Goal: Task Accomplishment & Management: Manage account settings

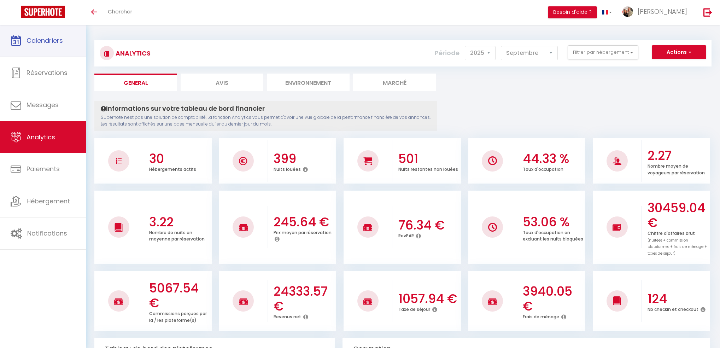
select select "2025"
select select "9"
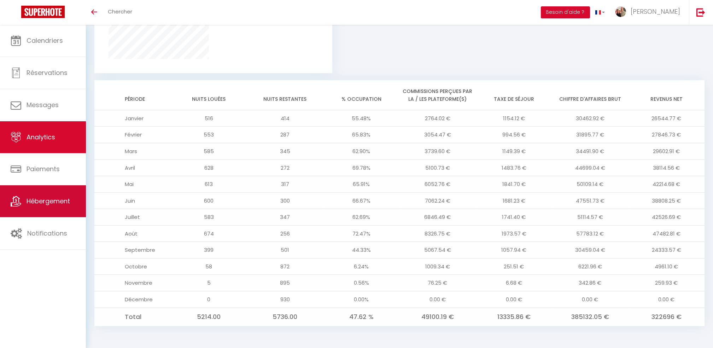
click at [55, 205] on span "Hébergement" at bounding box center [48, 201] width 43 height 9
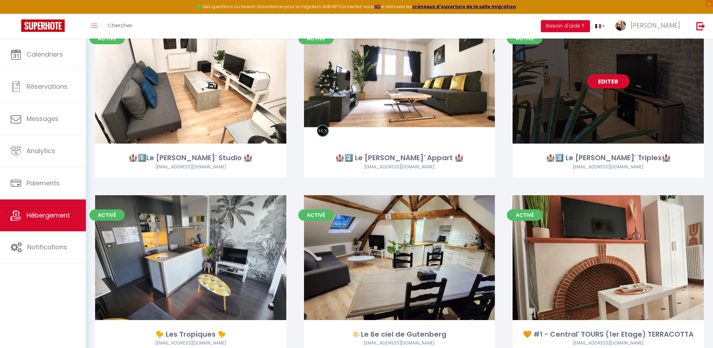
scroll to position [566, 0]
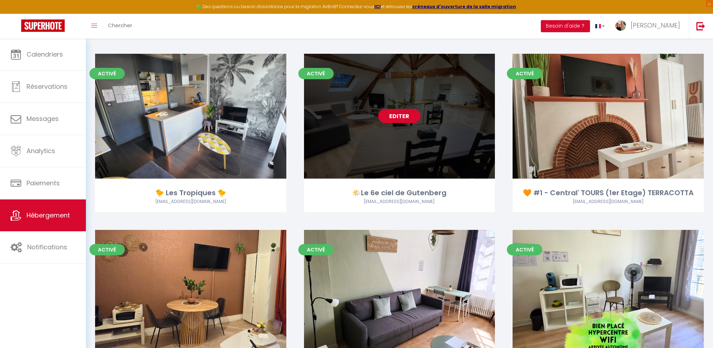
click at [401, 116] on link "Editer" at bounding box center [399, 116] width 42 height 14
click at [397, 116] on link "Editer" at bounding box center [399, 116] width 42 height 14
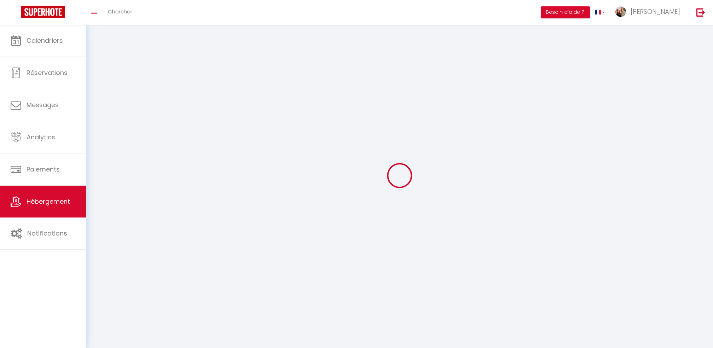
select select "28"
select select
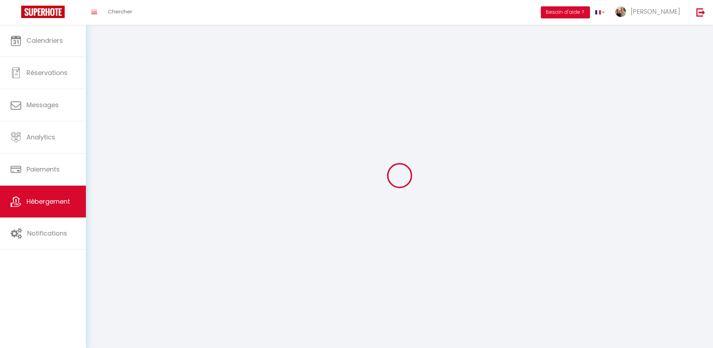
select select
select select "1"
select select
checkbox input "false"
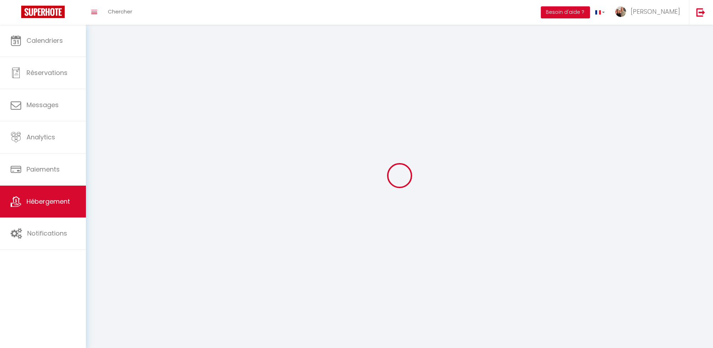
checkbox input "false"
select select
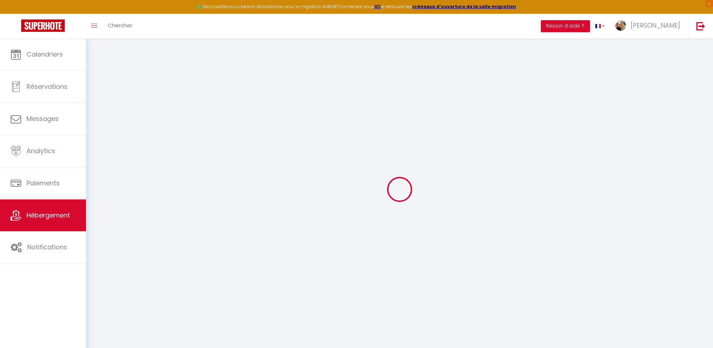
select select
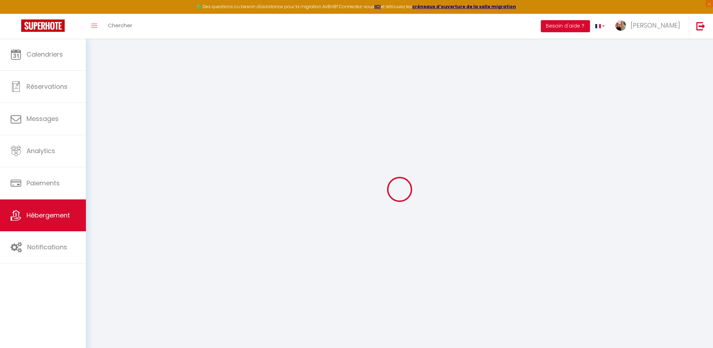
select select
checkbox input "false"
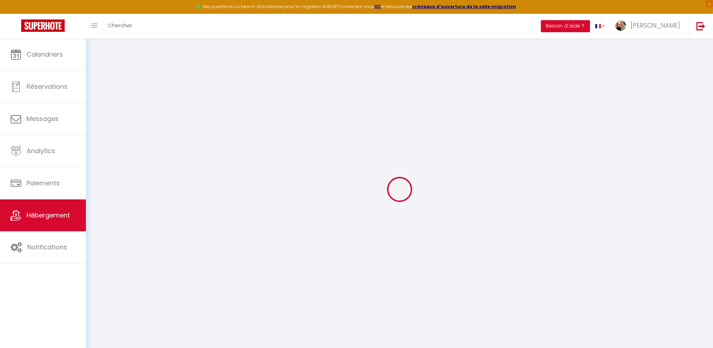
select select
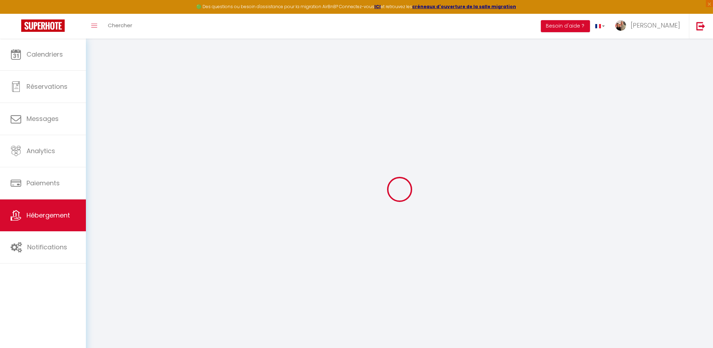
select select
checkbox input "false"
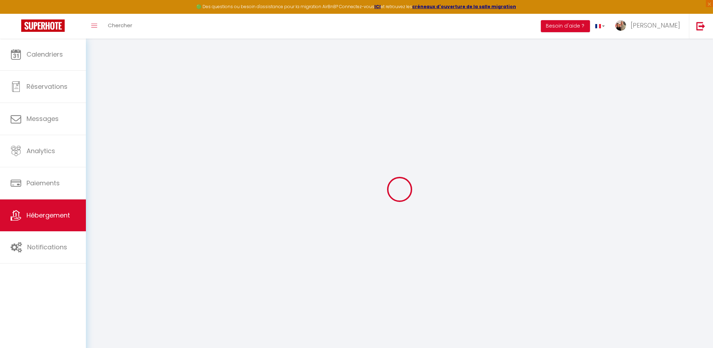
checkbox input "false"
select select
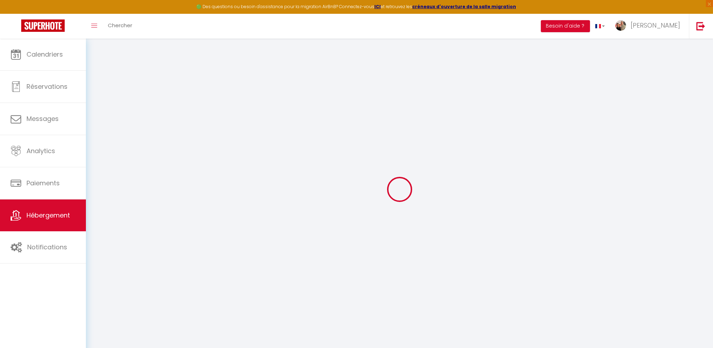
select select
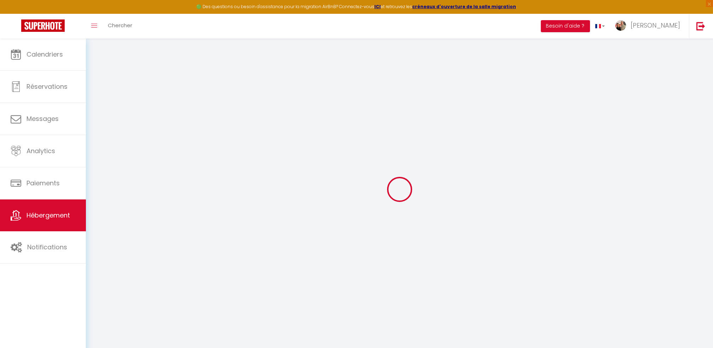
checkbox input "false"
select select
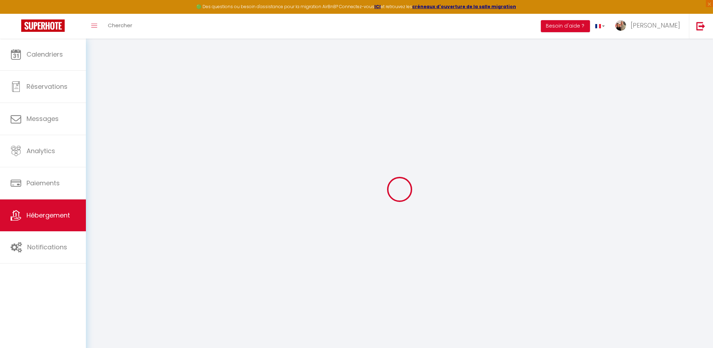
select select
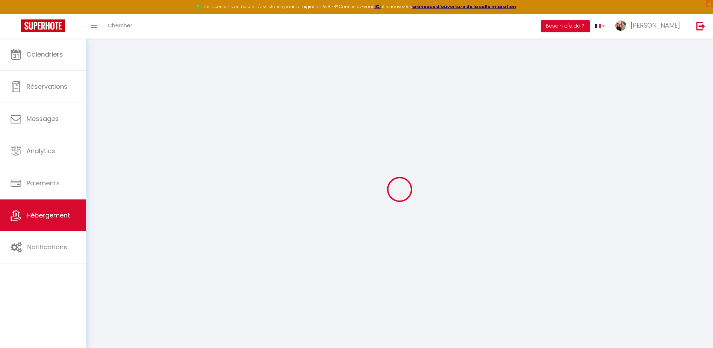
select select
checkbox input "false"
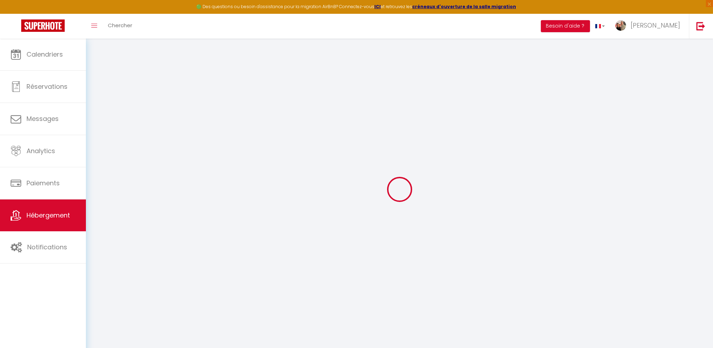
checkbox input "false"
select select
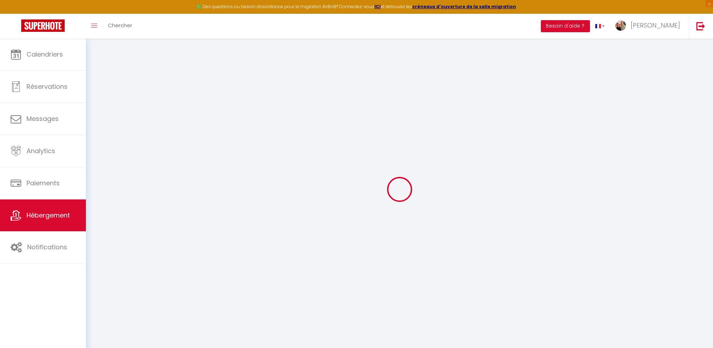
select select
checkbox input "false"
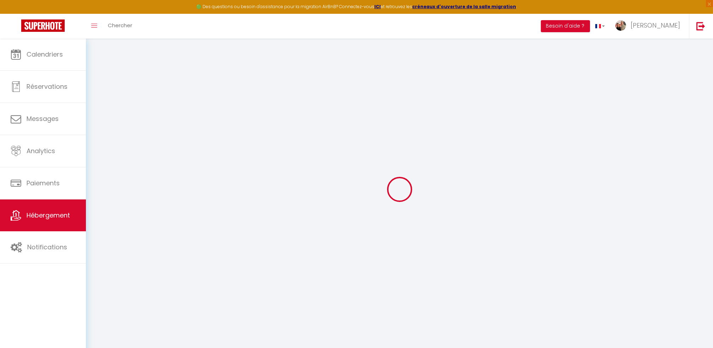
checkbox input "false"
select select
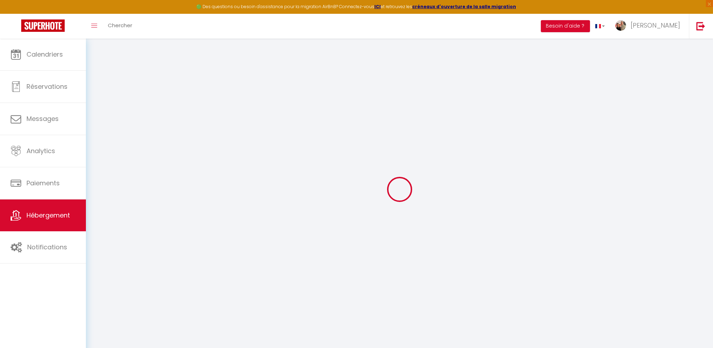
type input "🌤️Le 6e ciel de Gutenberg"
type input "[PERSON_NAME]"
type input "DAVIAU"
type input "[STREET_ADDRESS]"
type input "37260"
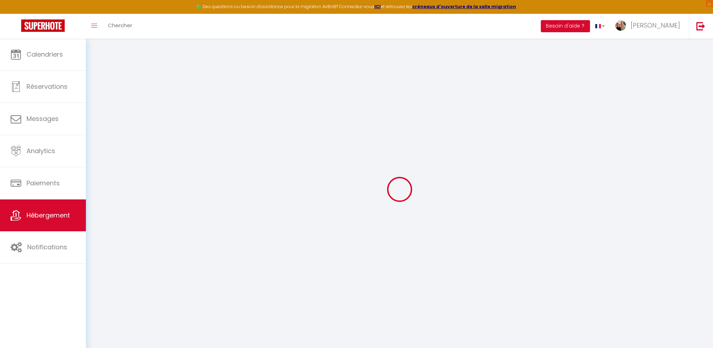
type input "MONTS"
select select "1"
type input "65"
type input "15"
type input "30"
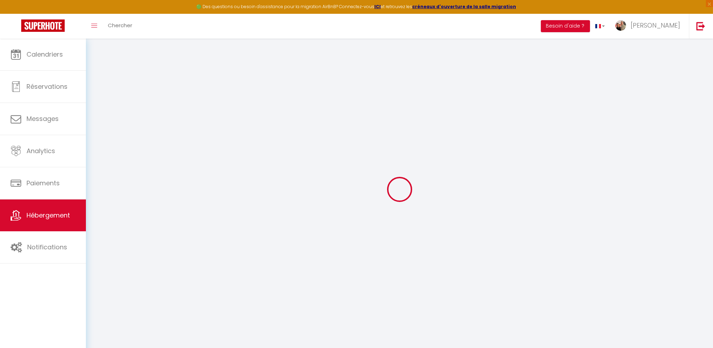
type input "3.00"
type input "300"
select select
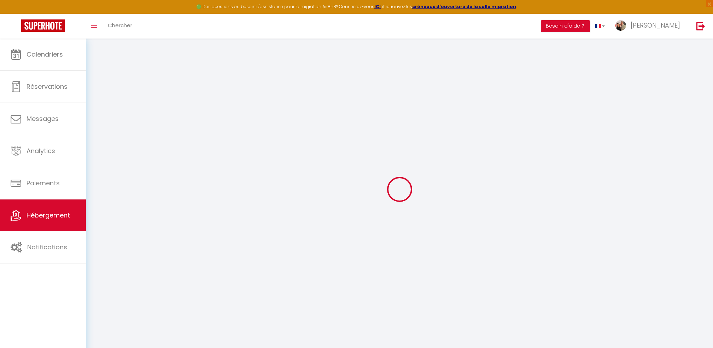
select select
type input "[STREET_ADDRESS]"
type input "37000"
type input "Tours"
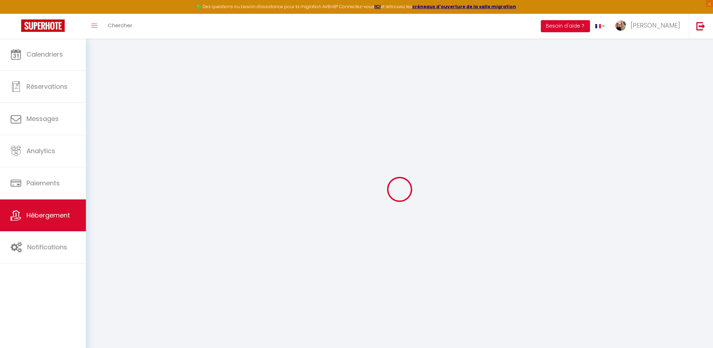
type input "[EMAIL_ADDRESS][DOMAIN_NAME]"
select select "1475"
checkbox input "false"
checkbox input "true"
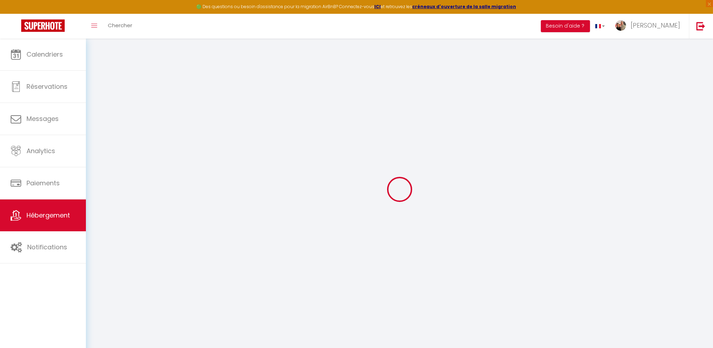
checkbox input "true"
type input "0"
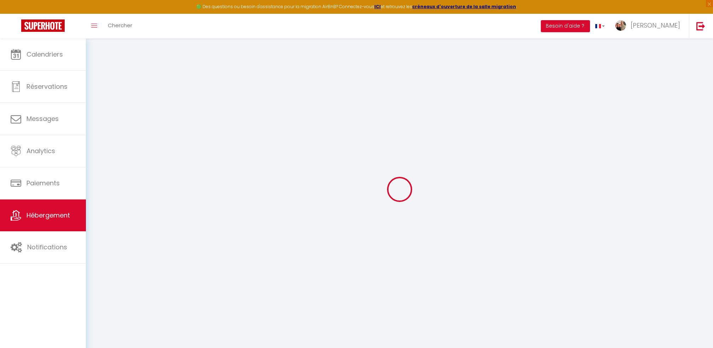
select select
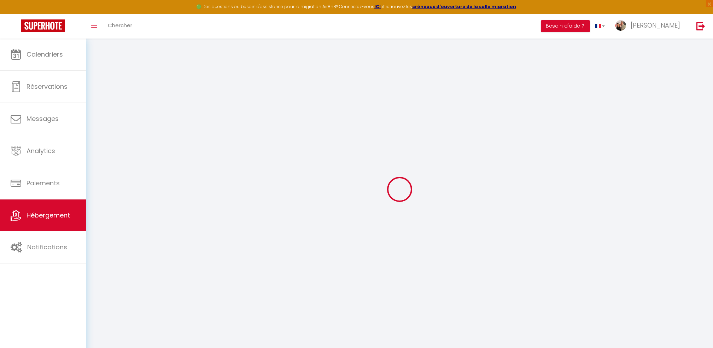
checkbox input "false"
checkbox input "true"
select select
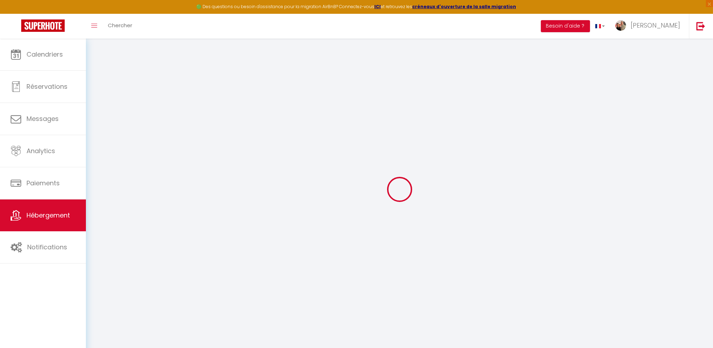
select select
checkbox input "false"
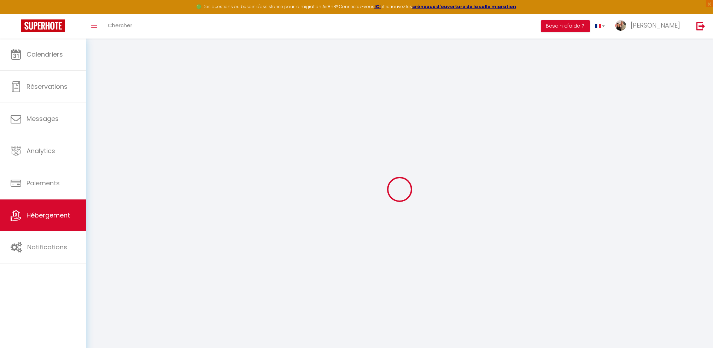
checkbox input "true"
select select
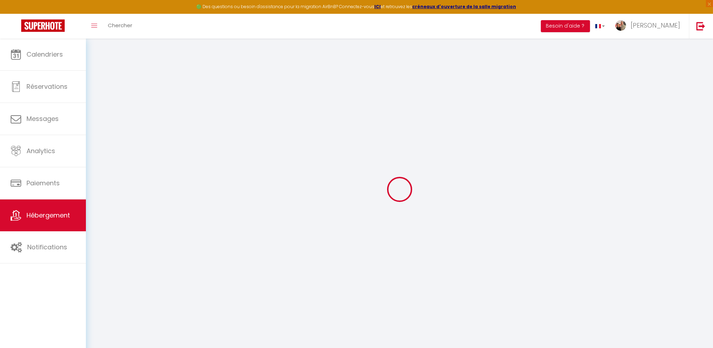
select select
checkbox input "false"
checkbox input "true"
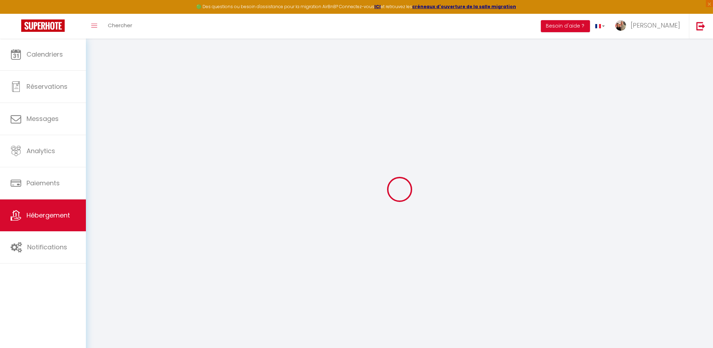
checkbox input "true"
checkbox input "false"
checkbox input "true"
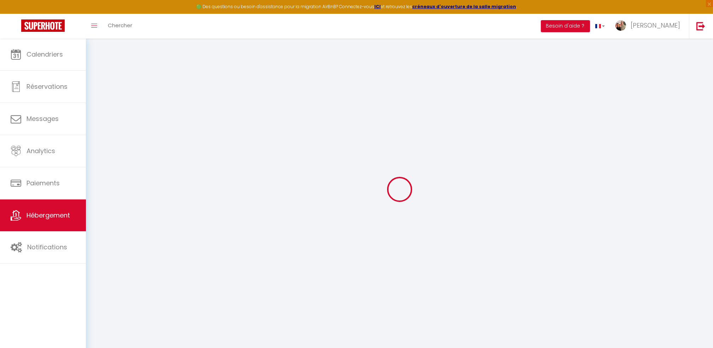
checkbox input "true"
select select "16:00"
select select
select select "10:00"
select select "30"
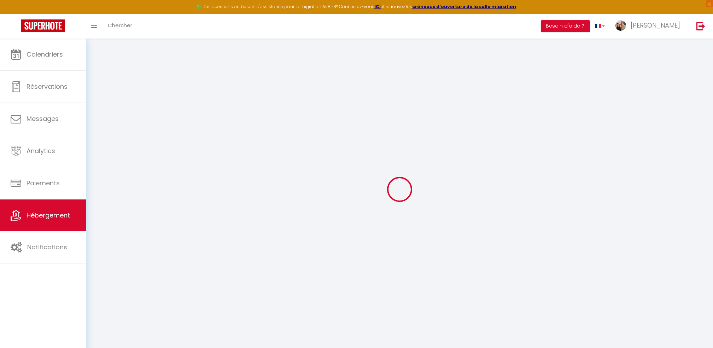
select select "120"
select select
checkbox input "false"
checkbox input "true"
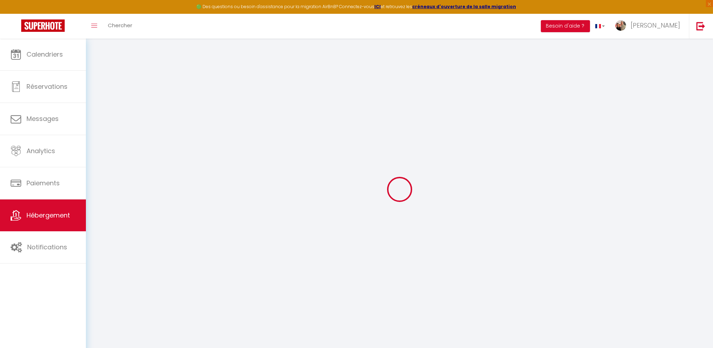
checkbox input "true"
select select
checkbox input "false"
checkbox input "true"
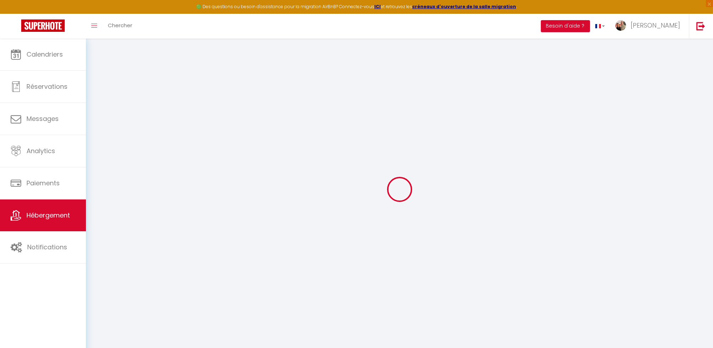
checkbox input "true"
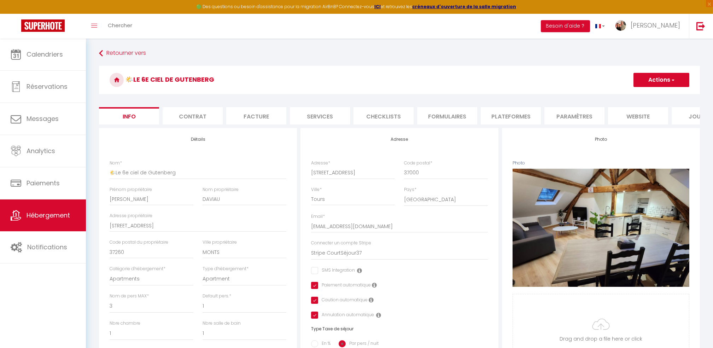
click at [515, 117] on li "Plateformes" at bounding box center [511, 115] width 60 height 17
select select
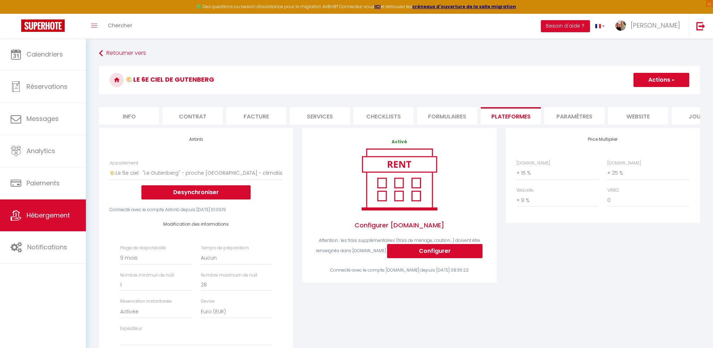
drag, startPoint x: 659, startPoint y: 79, endPoint x: 658, endPoint y: 83, distance: 4.1
click at [659, 79] on button "Actions" at bounding box center [661, 80] width 56 height 14
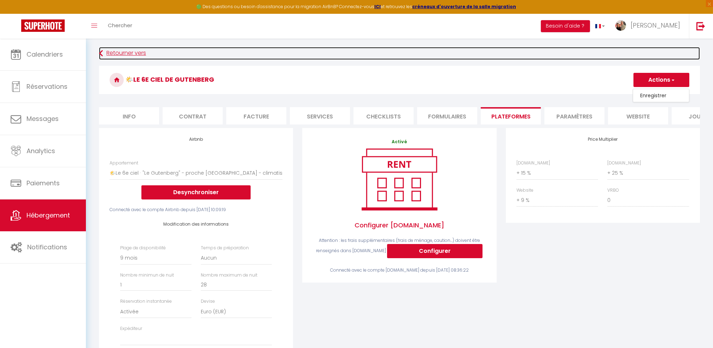
click at [632, 51] on link "Retourner vers" at bounding box center [399, 53] width 601 height 13
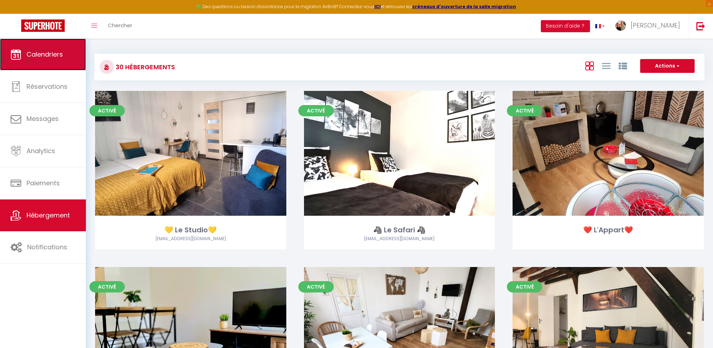
click at [50, 55] on span "Calendriers" at bounding box center [45, 54] width 36 height 9
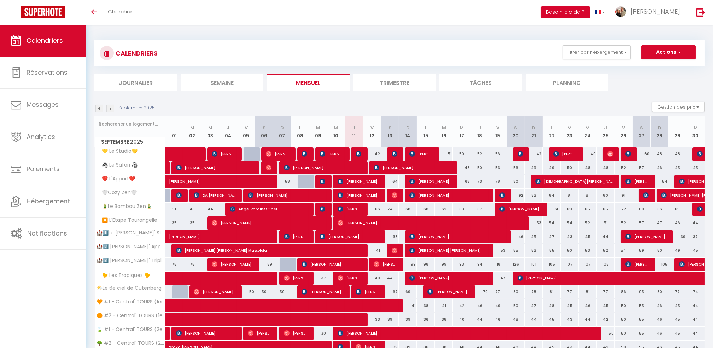
click at [590, 13] on button "Besoin d'aide ?" at bounding box center [565, 12] width 49 height 12
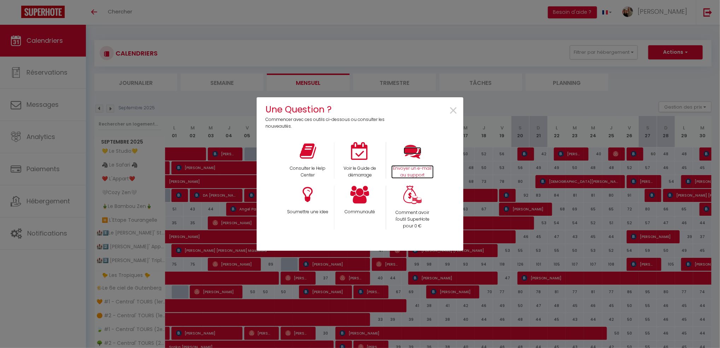
click at [419, 170] on p "Envoyer un e-mail au support" at bounding box center [412, 171] width 43 height 13
click at [454, 109] on span "×" at bounding box center [454, 111] width 10 height 22
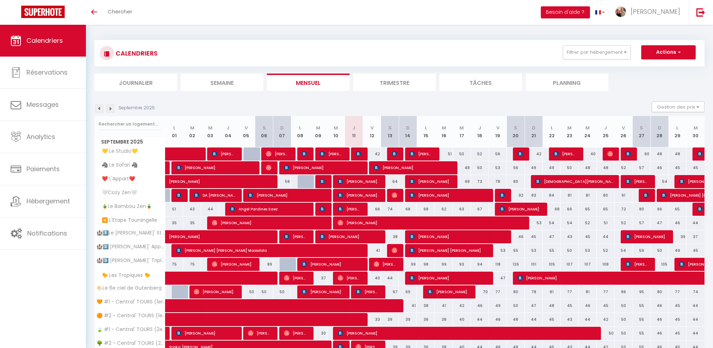
scroll to position [122, 0]
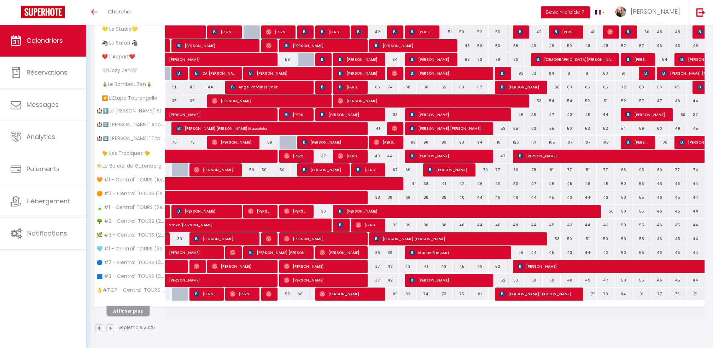
drag, startPoint x: 130, startPoint y: 311, endPoint x: 494, endPoint y: 234, distance: 371.9
click at [130, 311] on button "Afficher plus" at bounding box center [128, 311] width 42 height 10
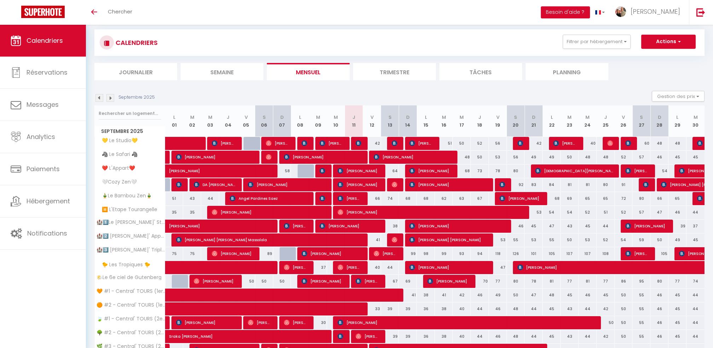
scroll to position [7, 0]
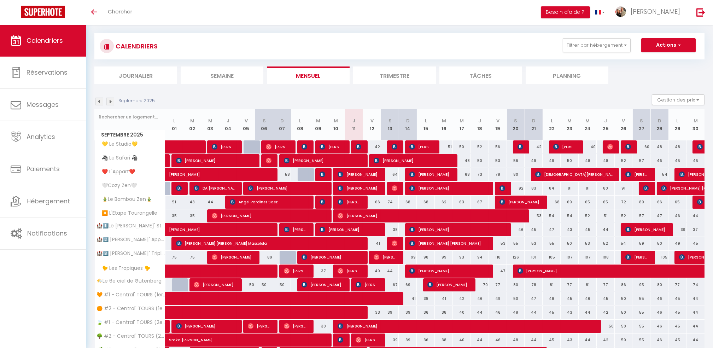
drag, startPoint x: 97, startPoint y: 99, endPoint x: 255, endPoint y: 125, distance: 159.7
click at [97, 99] on img at bounding box center [99, 102] width 8 height 8
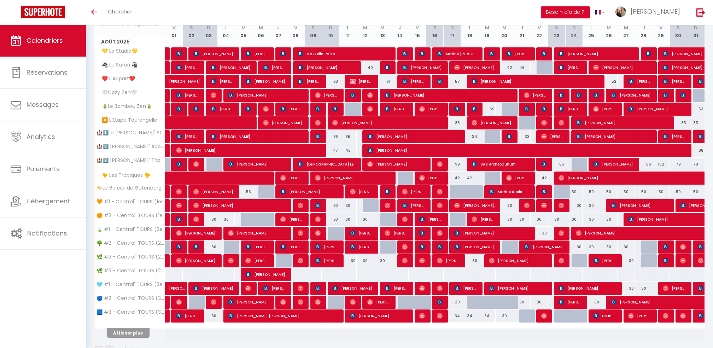
scroll to position [101, 0]
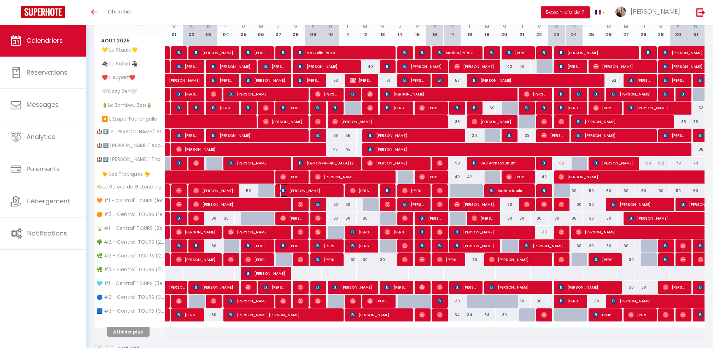
click at [294, 190] on span "Ben Porru" at bounding box center [309, 190] width 58 height 13
select select "OK"
select select "0"
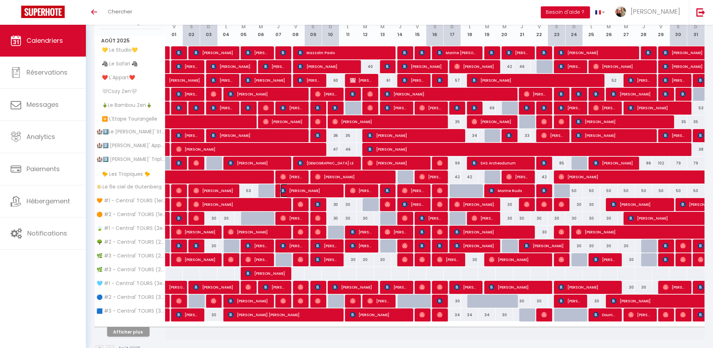
select select "1"
select select
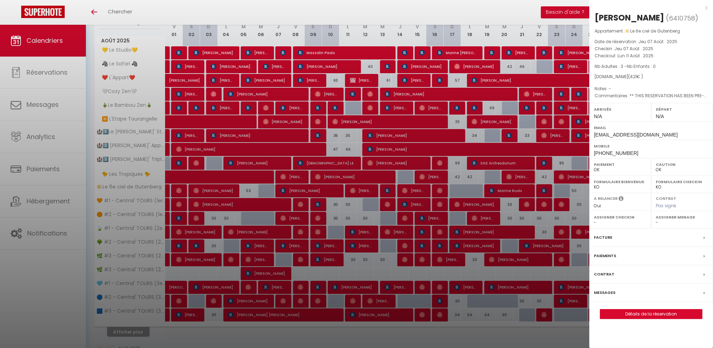
click at [609, 238] on label "Facture" at bounding box center [603, 237] width 18 height 7
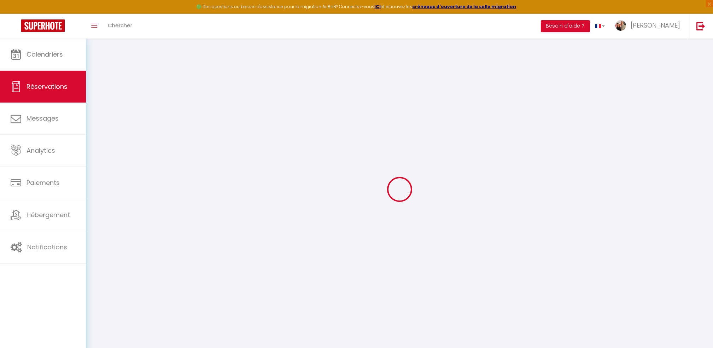
select select "cleaning"
select select "other"
select select "taxes"
select select
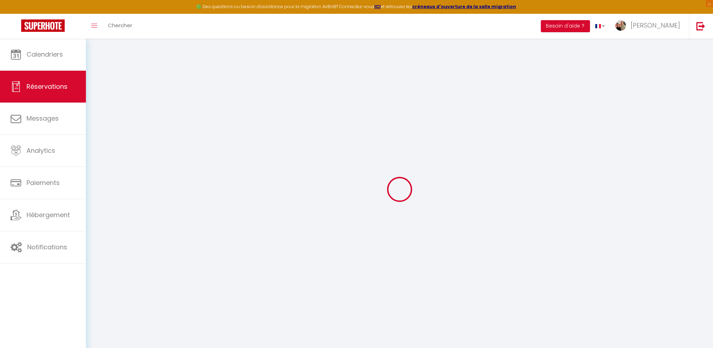
checkbox input "false"
type communiquer1 "** THIS RESERVATION HAS BEEN PRE-PAID ** BOOKING NOTE : Payment charge is EUR 1…"
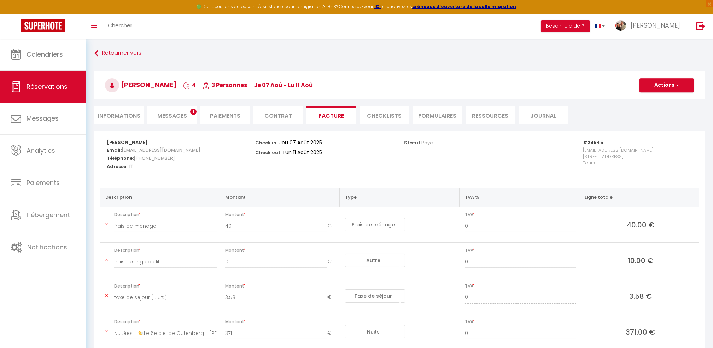
click at [129, 115] on li "Informations" at bounding box center [118, 114] width 49 height 17
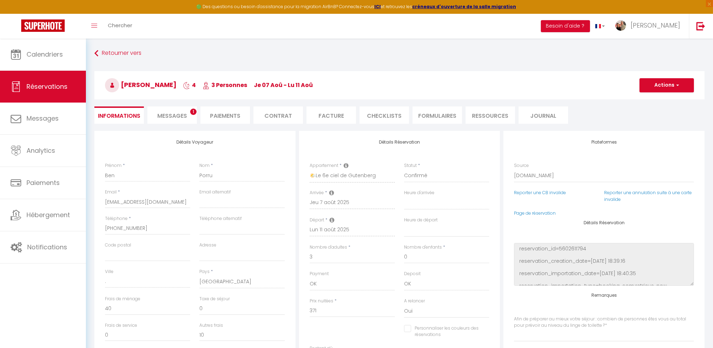
select select
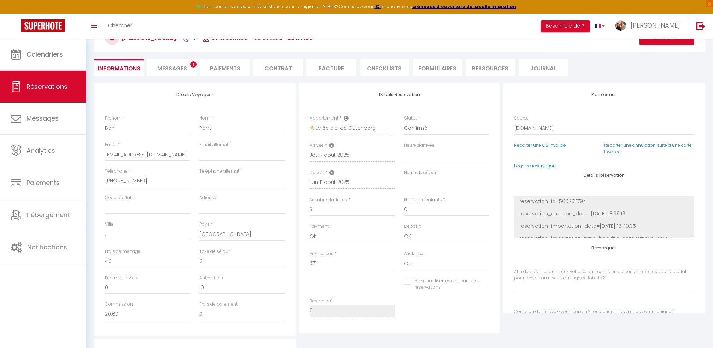
scroll to position [94, 0]
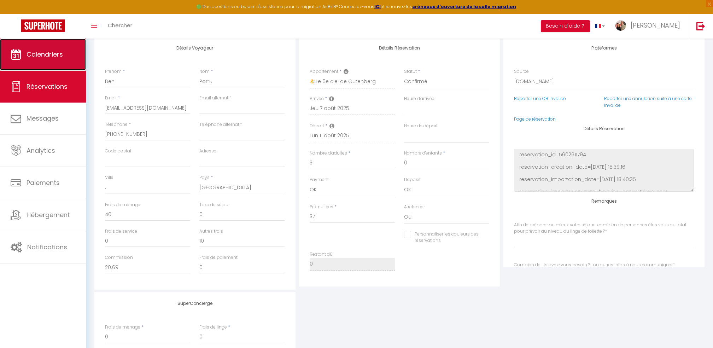
click at [38, 53] on span "Calendriers" at bounding box center [45, 54] width 36 height 9
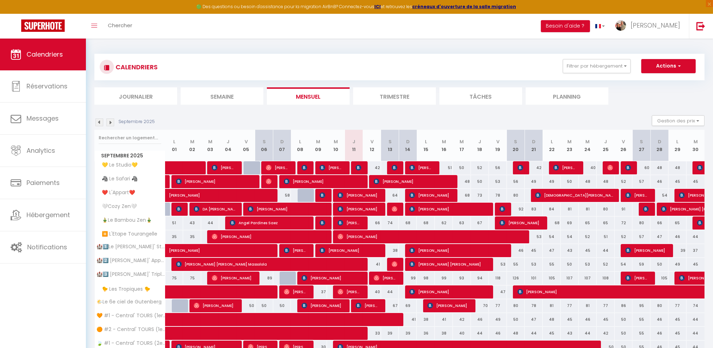
click at [100, 122] on img at bounding box center [99, 122] width 8 height 8
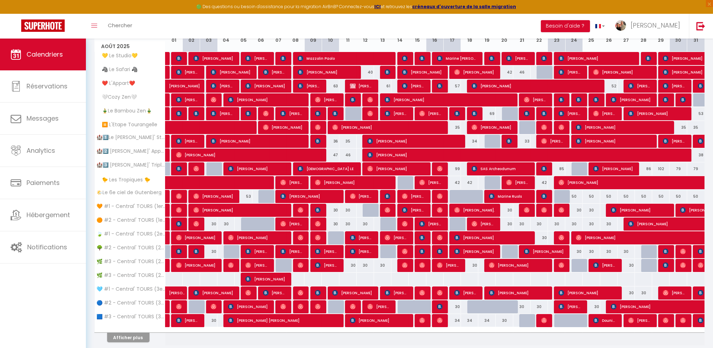
scroll to position [88, 0]
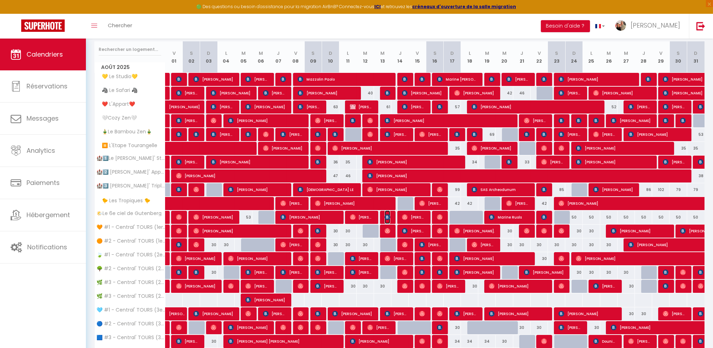
click at [389, 217] on img at bounding box center [388, 217] width 6 height 6
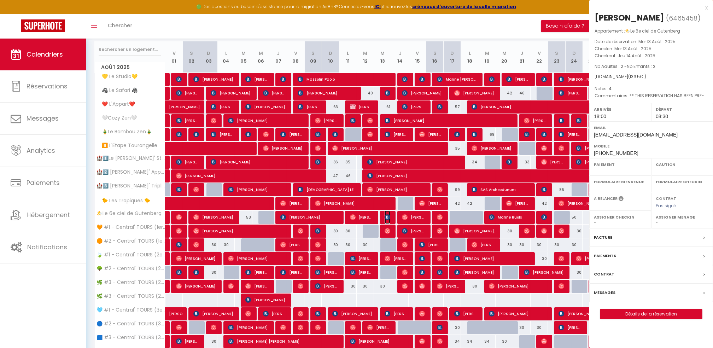
select select "OK"
select select "1"
select select "0"
select select "1"
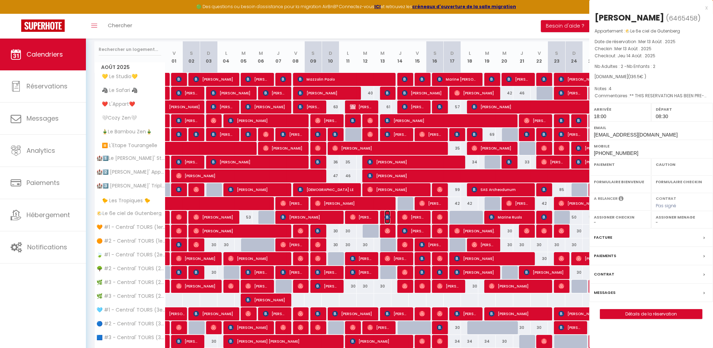
select select
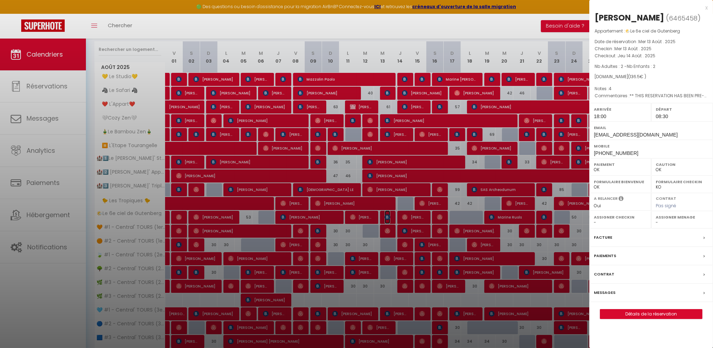
scroll to position [136, 0]
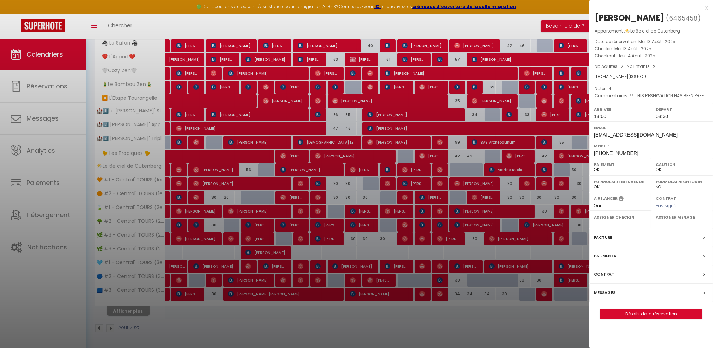
click at [607, 237] on label "Facture" at bounding box center [603, 237] width 18 height 7
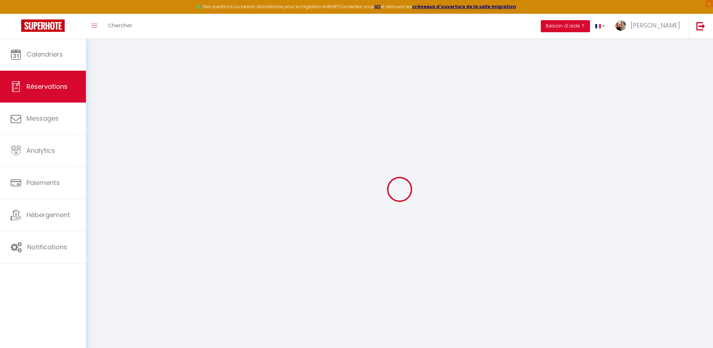
select select
checkbox input "false"
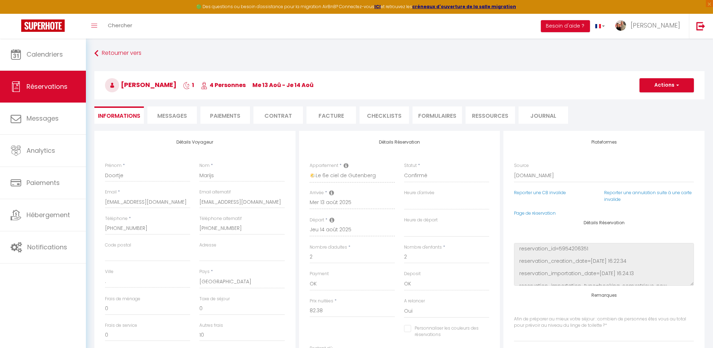
select select
checkbox input "false"
type input "4"
type communiquer1 "** THIS RESERVATION HAS BEEN PRE-PAID ** BOOKING NOTE : Payment charge is EUR 1…"
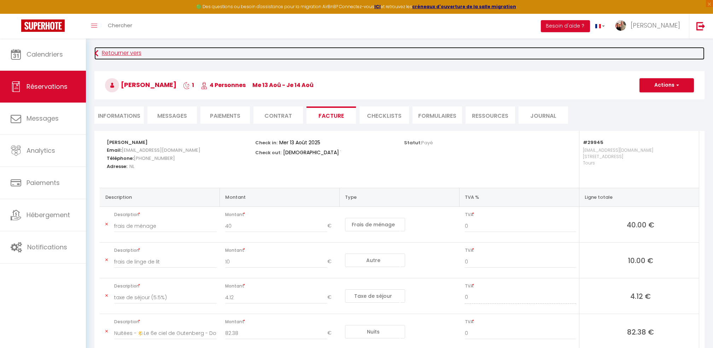
drag, startPoint x: 112, startPoint y: 54, endPoint x: 117, endPoint y: 54, distance: 5.7
click at [112, 54] on link "Retourner vers" at bounding box center [399, 53] width 610 height 13
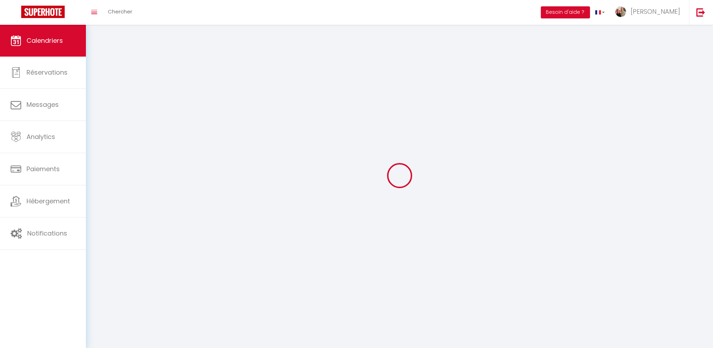
scroll to position [25, 0]
